Goal: Task Accomplishment & Management: Manage account settings

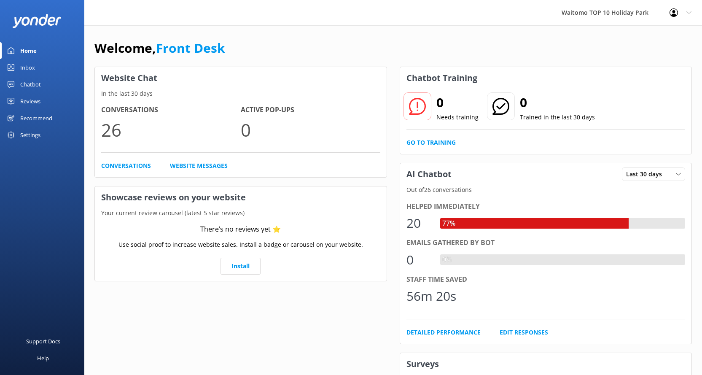
click at [27, 61] on div "Inbox" at bounding box center [27, 67] width 15 height 17
